Goal: Information Seeking & Learning: Learn about a topic

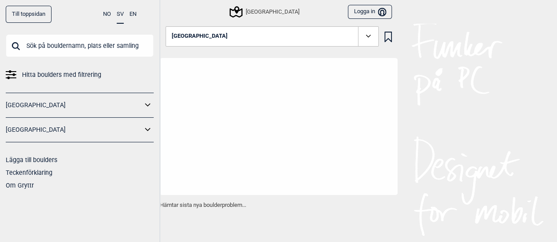
click at [94, 45] on input "text" at bounding box center [80, 45] width 148 height 23
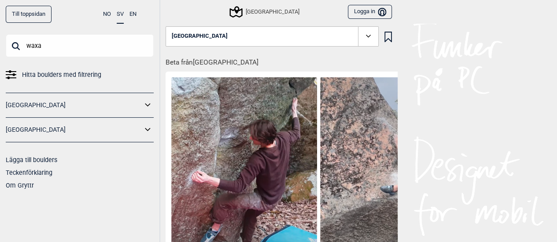
type input "waxa"
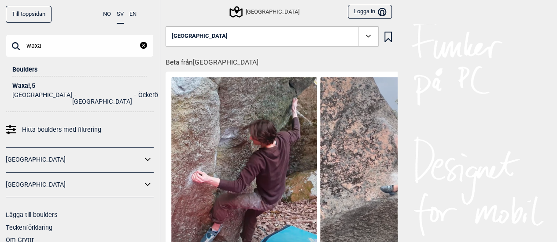
click at [23, 87] on div "Waxa! , 5" at bounding box center [79, 86] width 135 height 7
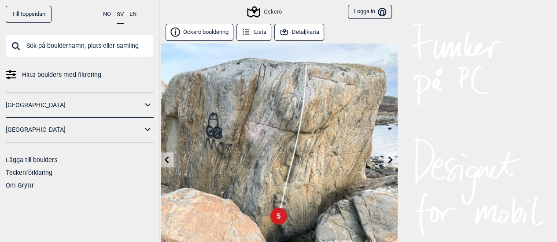
click at [263, 35] on button "Lista" at bounding box center [253, 32] width 35 height 17
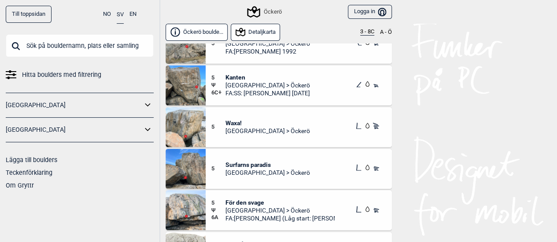
scroll to position [1029, 0]
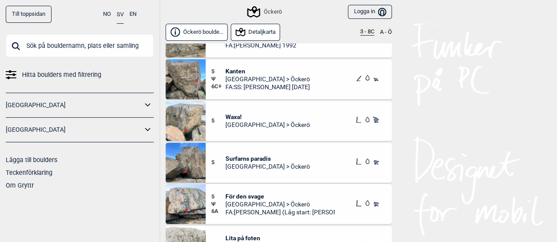
click at [259, 155] on span "Surfarns paradis" at bounding box center [267, 159] width 84 height 8
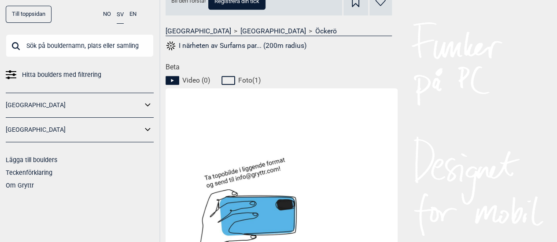
scroll to position [411, 0]
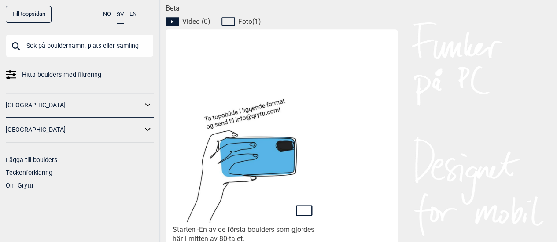
click at [228, 20] on icon at bounding box center [229, 21] width 17 height 11
click at [252, 21] on span "Foto ( 1 )" at bounding box center [249, 21] width 22 height 9
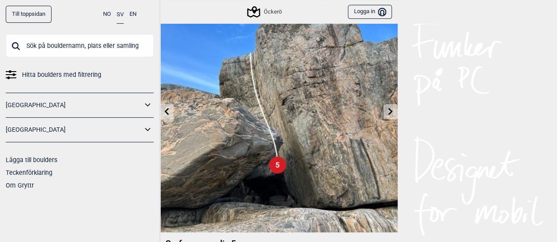
scroll to position [48, 0]
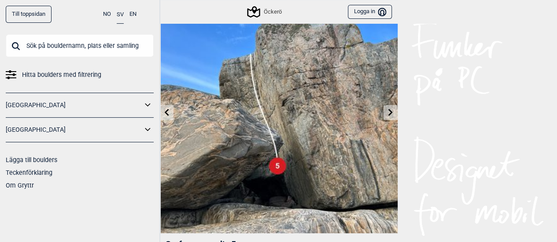
click at [165, 111] on icon at bounding box center [166, 112] width 7 height 7
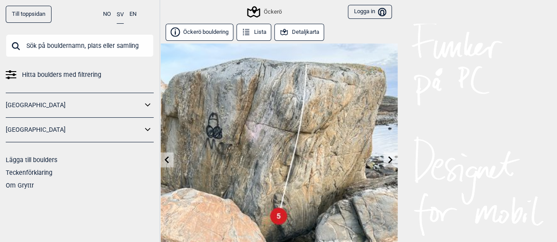
click at [163, 165] on link at bounding box center [167, 160] width 14 height 15
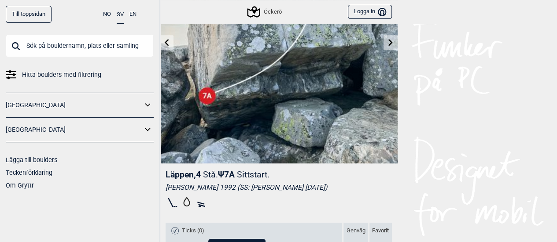
scroll to position [84, 0]
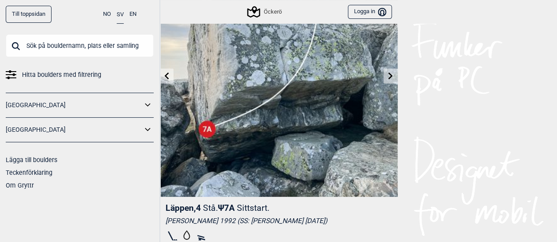
click at [167, 76] on icon at bounding box center [166, 75] width 7 height 7
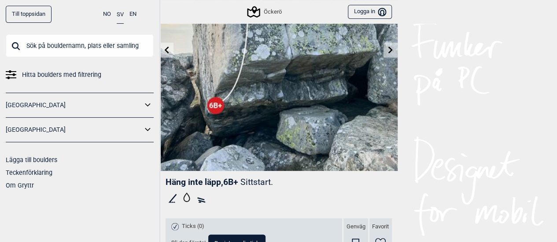
scroll to position [111, 0]
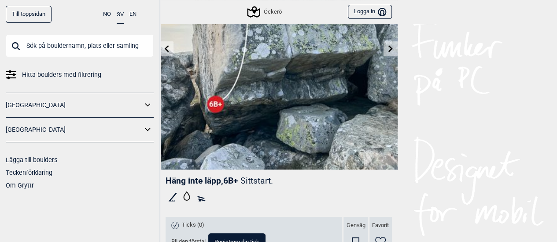
click at [163, 47] on icon at bounding box center [166, 48] width 7 height 7
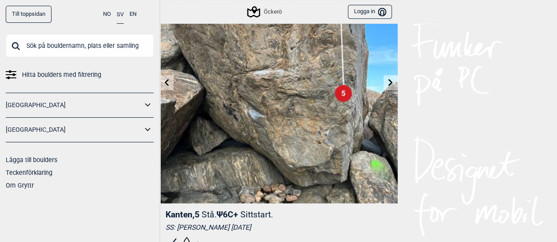
scroll to position [77, 0]
click at [169, 88] on link at bounding box center [167, 83] width 14 height 15
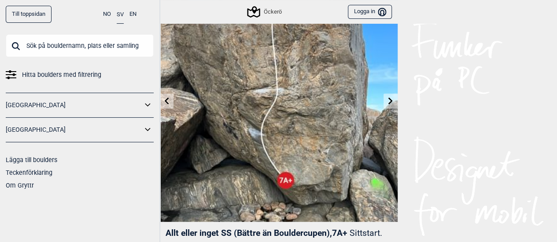
scroll to position [59, 0]
click at [165, 103] on icon at bounding box center [166, 100] width 7 height 7
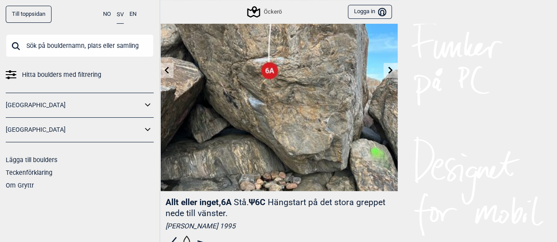
scroll to position [91, 0]
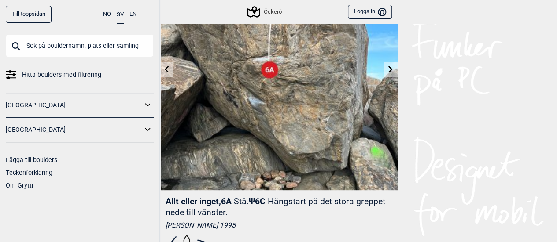
click at [164, 75] on link at bounding box center [167, 69] width 14 height 15
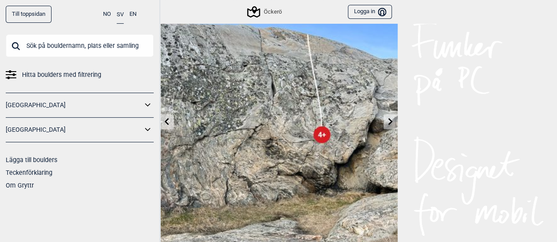
scroll to position [26, 0]
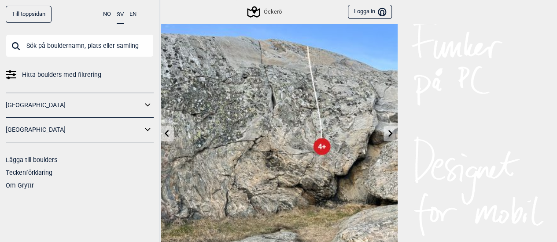
click at [396, 134] on link at bounding box center [390, 134] width 14 height 15
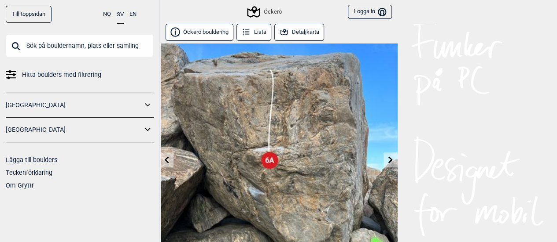
click at [387, 159] on icon at bounding box center [390, 159] width 7 height 7
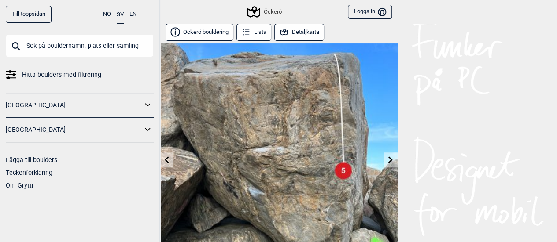
click at [387, 159] on icon at bounding box center [390, 159] width 7 height 7
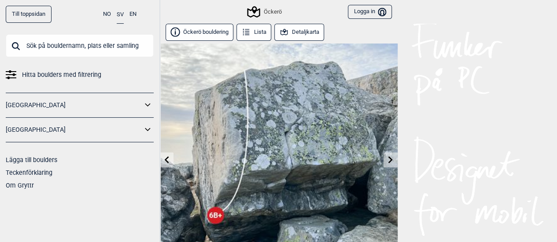
click at [387, 159] on icon at bounding box center [390, 159] width 7 height 7
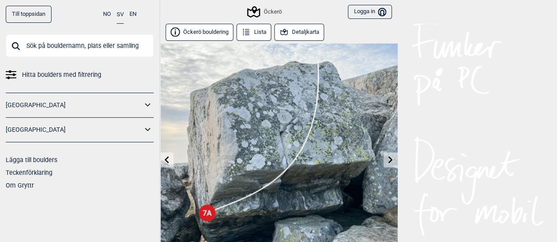
click at [387, 159] on icon at bounding box center [390, 159] width 7 height 7
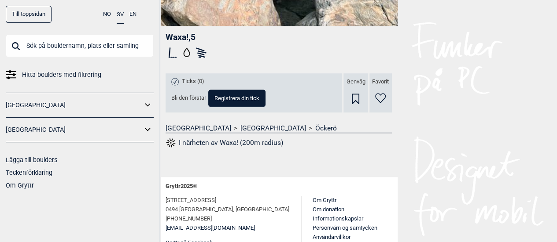
scroll to position [255, 0]
drag, startPoint x: 188, startPoint y: 37, endPoint x: 167, endPoint y: 39, distance: 20.8
click at [167, 39] on span "Waxa! , 5" at bounding box center [180, 37] width 30 height 10
copy span "Waxa!"
